Goal: Task Accomplishment & Management: Complete application form

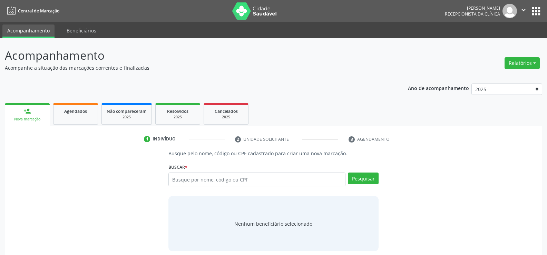
click at [211, 181] on input "text" at bounding box center [256, 180] width 177 height 14
type input "948.819.874-53"
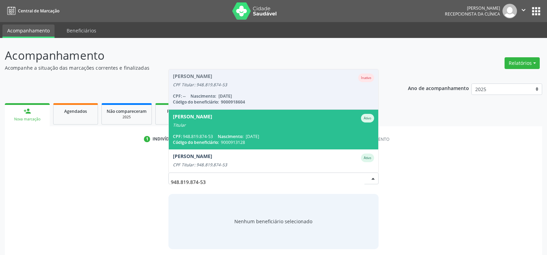
click at [230, 121] on div "[PERSON_NAME]" at bounding box center [273, 118] width 201 height 9
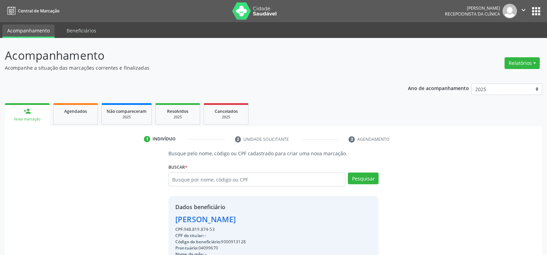
scroll to position [104, 0]
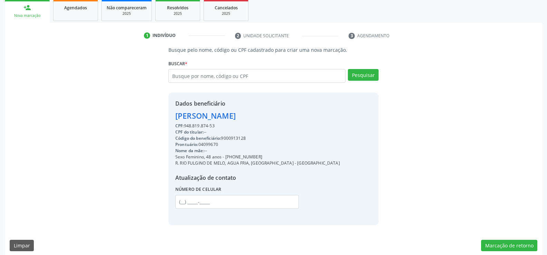
drag, startPoint x: 176, startPoint y: 115, endPoint x: 294, endPoint y: 117, distance: 118.4
click at [294, 117] on div "Dados beneficiário [PERSON_NAME] CPF: 948.819.874-53 CPF do titular: -- Código …" at bounding box center [273, 158] width 210 height 133
copy div "[PERSON_NAME]"
drag, startPoint x: 234, startPoint y: 158, endPoint x: 271, endPoint y: 156, distance: 36.3
click at [271, 156] on div "Sexo Feminino, 48 anos - [PHONE_NUMBER]" at bounding box center [257, 157] width 165 height 6
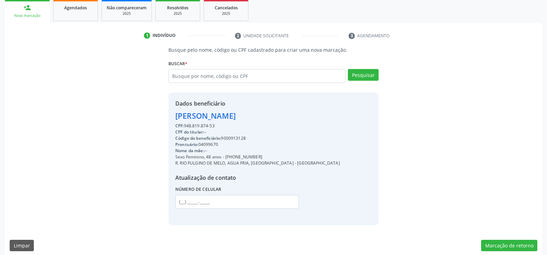
copy div "98514-4173"
click at [202, 76] on input "text" at bounding box center [256, 76] width 177 height 14
paste input "888.531.284-53"
type input "888.531.284-53"
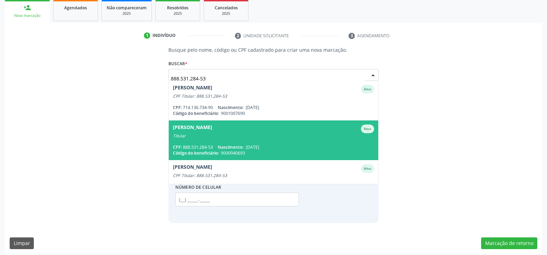
click at [233, 143] on span "[PERSON_NAME] Freitas Ativo Titular CPF: 888.531.284-53 Nascimento: [DATE] Códi…" at bounding box center [273, 140] width 209 height 40
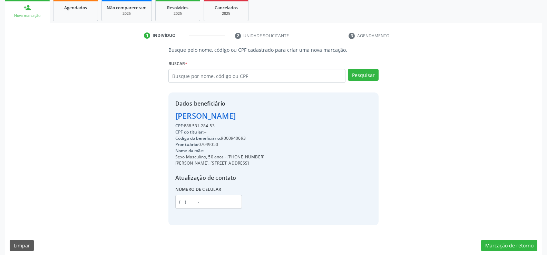
click at [178, 117] on div "[PERSON_NAME]" at bounding box center [219, 115] width 89 height 11
click at [178, 116] on div "[PERSON_NAME]" at bounding box center [219, 115] width 89 height 11
drag, startPoint x: 176, startPoint y: 116, endPoint x: 321, endPoint y: 116, distance: 145.0
click at [321, 116] on div "Dados beneficiário [PERSON_NAME] CPF: 888.531.284-53 CPF do titular: -- Código …" at bounding box center [273, 158] width 210 height 133
copy div "[PERSON_NAME]"
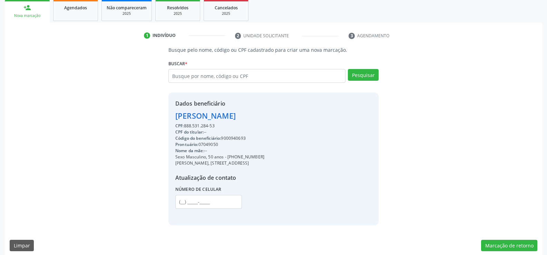
drag, startPoint x: 236, startPoint y: 157, endPoint x: 271, endPoint y: 155, distance: 35.2
click at [264, 155] on div "Sexo Masculino, 50 anos - [PHONE_NUMBER]" at bounding box center [219, 157] width 89 height 6
copy div "98214-4380"
click at [191, 76] on input "text" at bounding box center [256, 76] width 177 height 14
paste input "028.170.214-44"
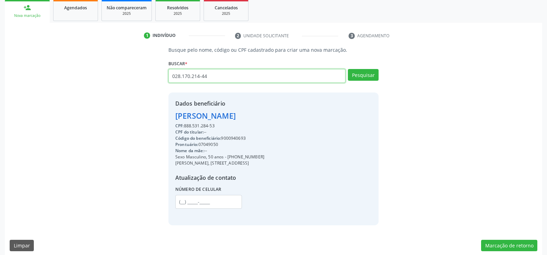
type input "028.170.214-44"
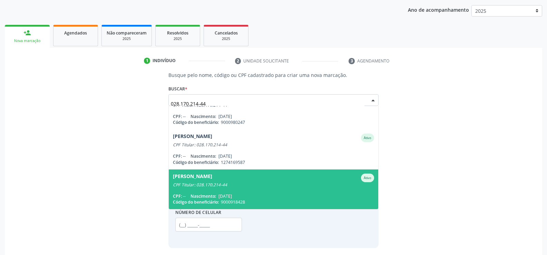
scroll to position [91, 0]
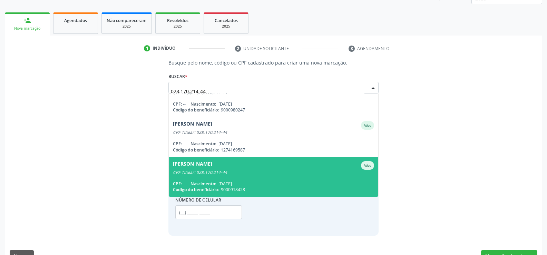
click at [258, 177] on span "[PERSON_NAME] Nunes Ativo CPF Titular: 028.170.214-44 CPF: -- Nascimento: [DATE…" at bounding box center [273, 177] width 209 height 40
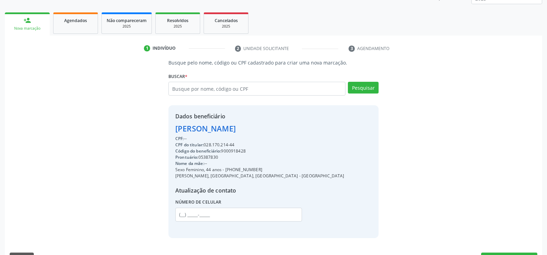
drag, startPoint x: 175, startPoint y: 129, endPoint x: 319, endPoint y: 129, distance: 143.2
click at [319, 129] on div "Dados beneficiário [PERSON_NAME] CPF: -- CPF do titular: 028.170.214-44 Código …" at bounding box center [273, 171] width 210 height 133
copy div "[PERSON_NAME]"
drag, startPoint x: 233, startPoint y: 170, endPoint x: 271, endPoint y: 168, distance: 38.0
click at [271, 168] on div "Sexo Feminino, 44 anos - [PHONE_NUMBER]" at bounding box center [259, 170] width 169 height 6
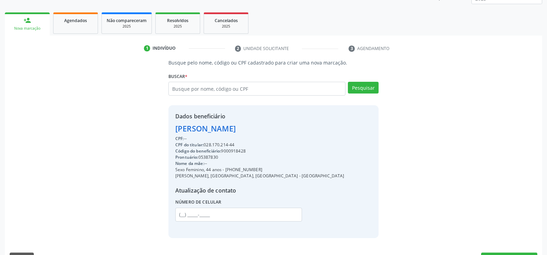
copy div "99105-3990"
click at [88, 32] on link "Agendados" at bounding box center [75, 22] width 45 height 21
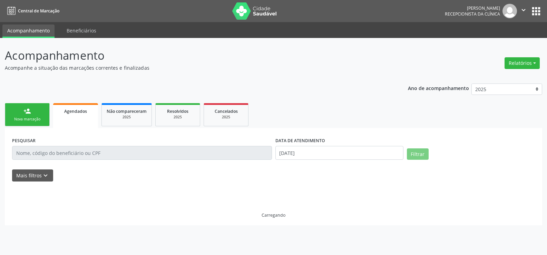
scroll to position [0, 0]
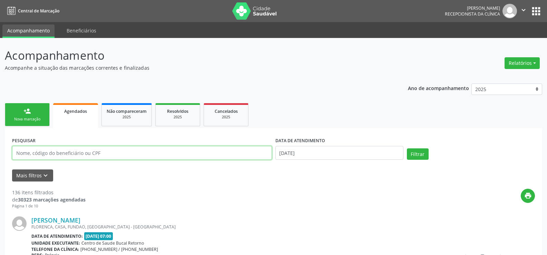
click at [64, 154] on input "text" at bounding box center [142, 153] width 260 height 14
paste input "[DATE][PERSON_NAME]"
type input "[DATE][PERSON_NAME]"
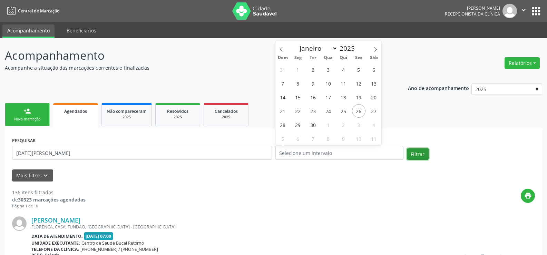
click at [421, 154] on button "Filtrar" at bounding box center [418, 154] width 22 height 12
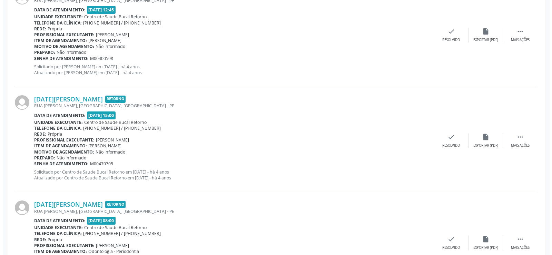
scroll to position [276, 0]
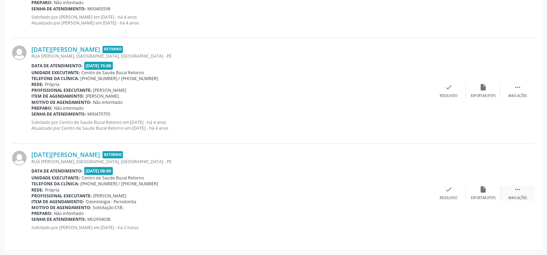
click at [516, 194] on div " Mais ações" at bounding box center [517, 193] width 35 height 15
click at [452, 191] on icon "cancel" at bounding box center [449, 190] width 8 height 8
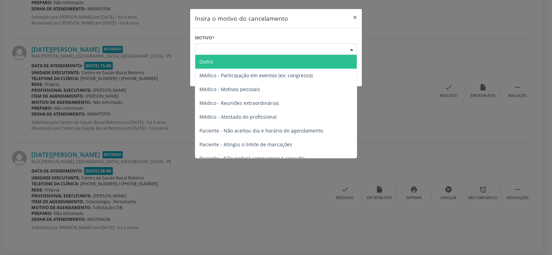
click at [289, 43] on div "Escolha o motivo" at bounding box center [276, 49] width 162 height 12
click at [251, 62] on span "Outro" at bounding box center [276, 62] width 162 height 14
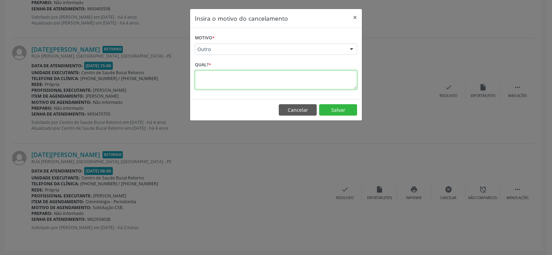
click at [238, 84] on textarea at bounding box center [276, 79] width 162 height 19
type textarea "MARCADO PARA PACIENTE ERRADA"
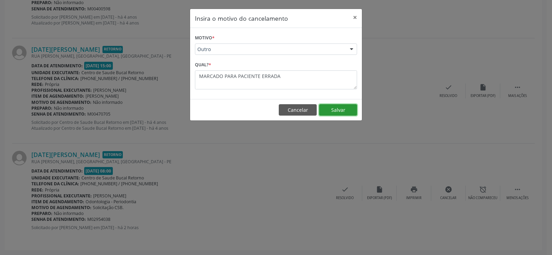
click at [350, 108] on button "Salvar" at bounding box center [338, 110] width 38 height 12
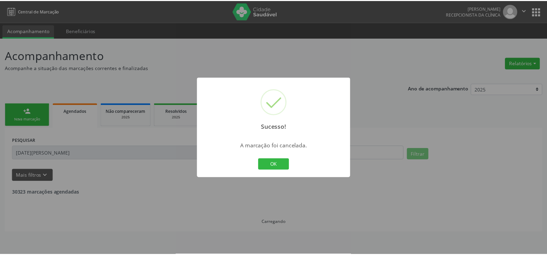
scroll to position [0, 0]
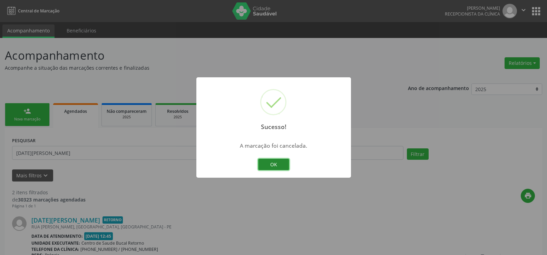
click at [281, 164] on button "OK" at bounding box center [273, 165] width 31 height 12
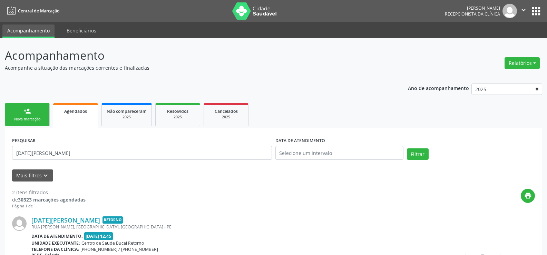
click at [25, 109] on div "person_add" at bounding box center [27, 111] width 8 height 8
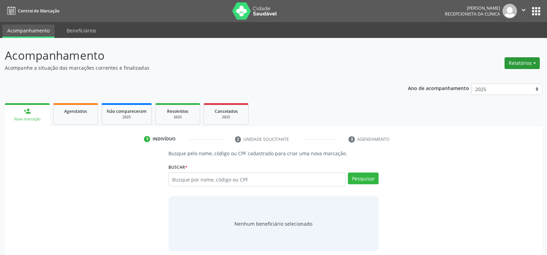
click at [518, 62] on button "Relatórios" at bounding box center [522, 63] width 35 height 12
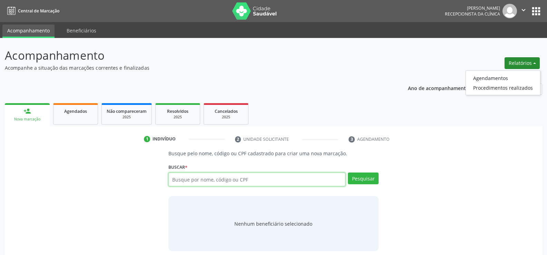
click at [267, 180] on input "text" at bounding box center [256, 180] width 177 height 14
paste input "302.303.144-49"
type input "302.303.144-49"
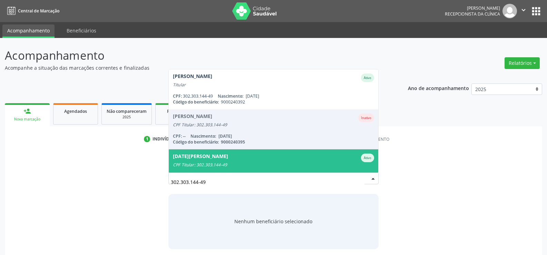
click at [239, 159] on div "[DATE][PERSON_NAME] Ativo" at bounding box center [273, 158] width 201 height 9
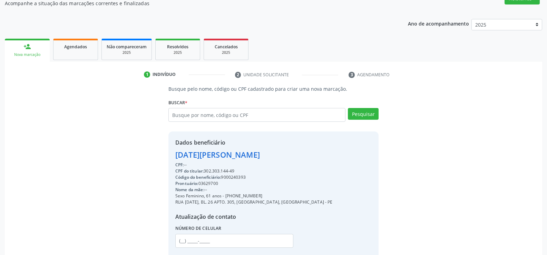
scroll to position [69, 0]
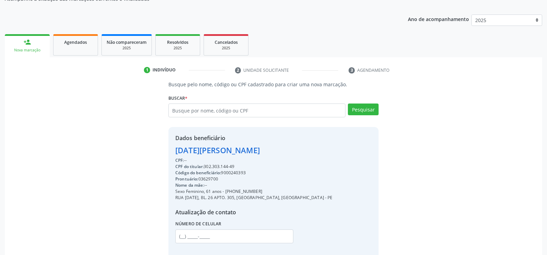
click at [176, 149] on div "[DATE][PERSON_NAME]" at bounding box center [253, 150] width 157 height 11
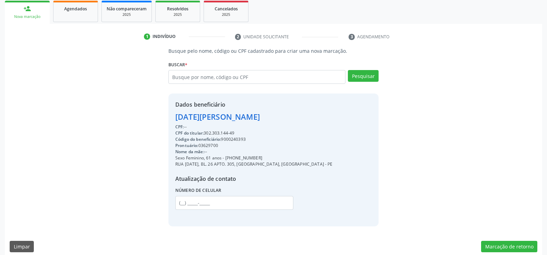
scroll to position [109, 0]
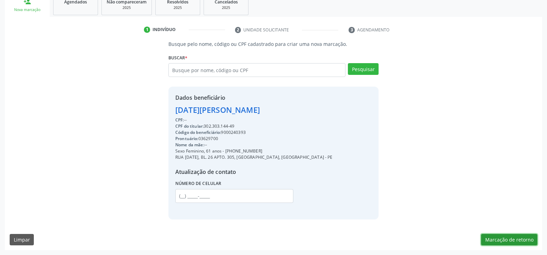
click at [505, 236] on button "Marcação de retorno" at bounding box center [509, 240] width 56 height 12
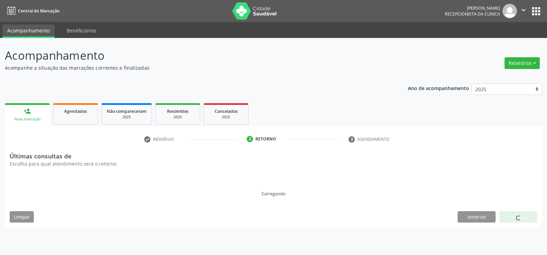
scroll to position [0, 0]
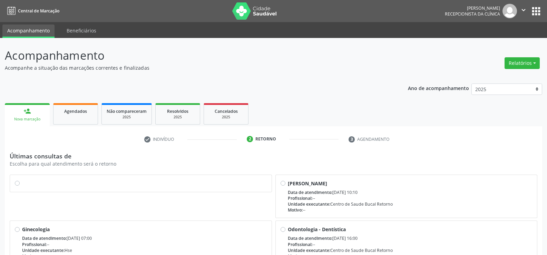
drag, startPoint x: 17, startPoint y: 183, endPoint x: 25, endPoint y: 184, distance: 8.7
click at [22, 180] on label at bounding box center [144, 180] width 245 height 0
click at [17, 183] on input "radio" at bounding box center [17, 183] width 5 height 6
radio input "true"
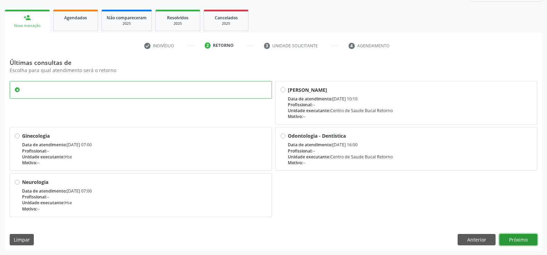
click at [523, 239] on button "Próximo" at bounding box center [518, 240] width 38 height 12
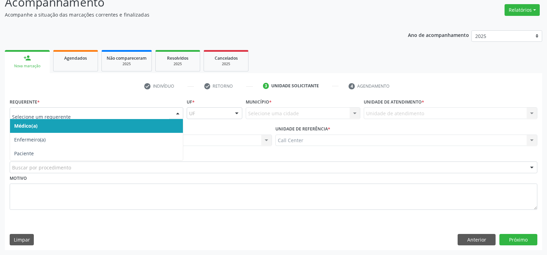
click at [91, 118] on div at bounding box center [97, 113] width 174 height 12
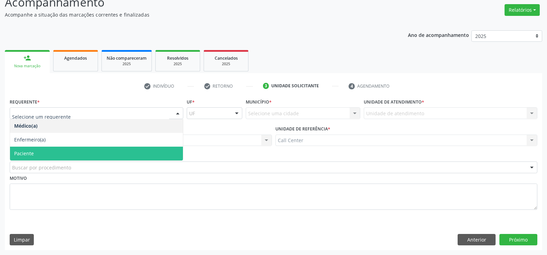
click at [57, 153] on span "Paciente" at bounding box center [96, 154] width 173 height 14
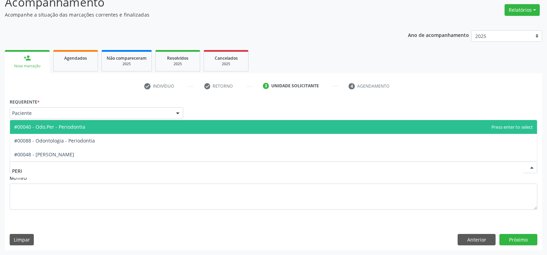
type input "PERIO"
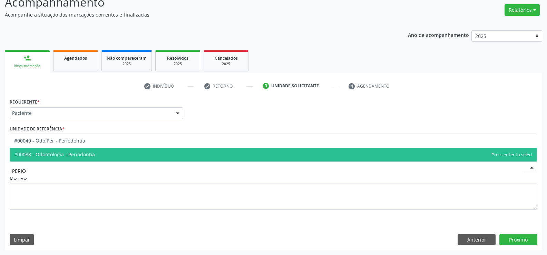
click at [90, 153] on span "#00088 - Odontologia - Periodontia" at bounding box center [54, 154] width 81 height 7
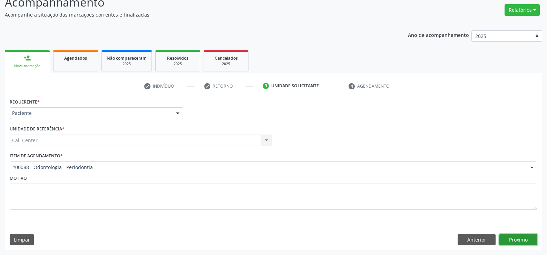
click at [520, 238] on button "Próximo" at bounding box center [518, 240] width 38 height 12
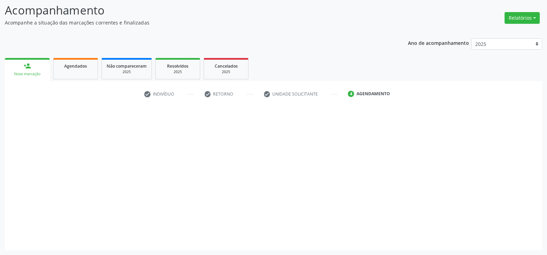
scroll to position [45, 0]
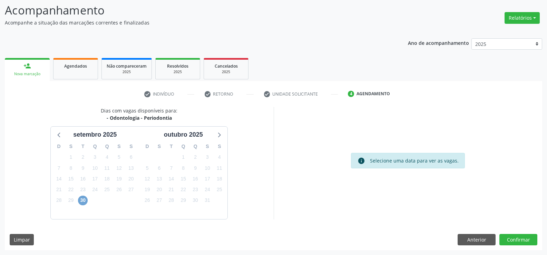
click at [85, 201] on span "30" at bounding box center [83, 201] width 10 height 10
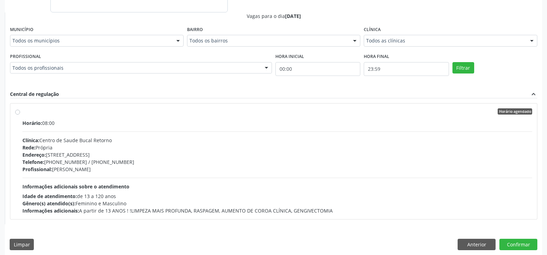
scroll to position [257, 0]
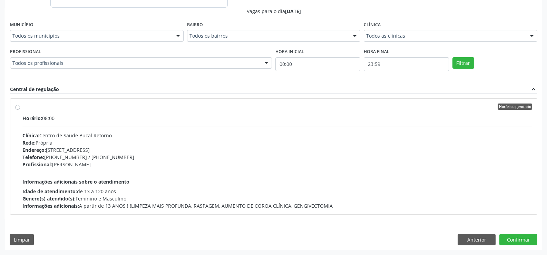
click at [14, 107] on div "Horário agendado Horário: 08:00 Clínica: [GEOGRAPHIC_DATA] Bucal Retorno Rede: …" at bounding box center [273, 157] width 527 height 116
radio input "true"
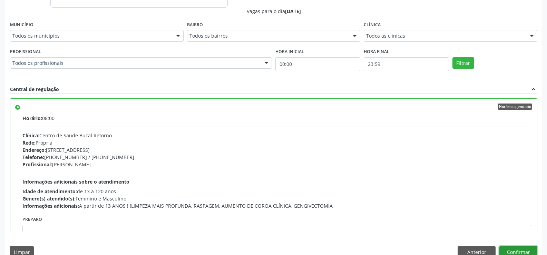
click at [522, 249] on button "Confirmar" at bounding box center [518, 252] width 38 height 12
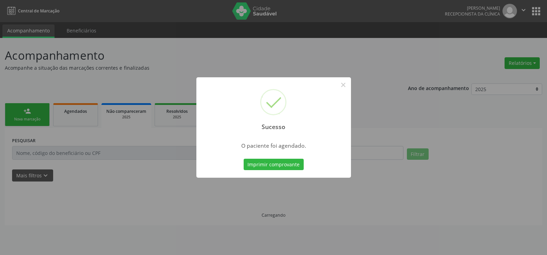
scroll to position [0, 0]
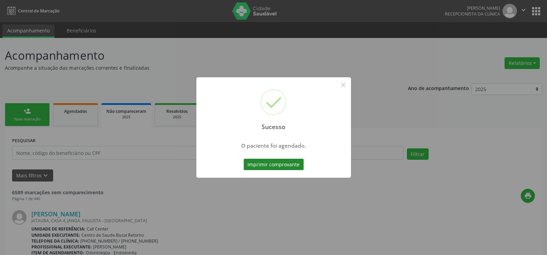
click at [295, 167] on button "Imprimir comprovante" at bounding box center [274, 165] width 60 height 12
